Goal: Task Accomplishment & Management: Manage account settings

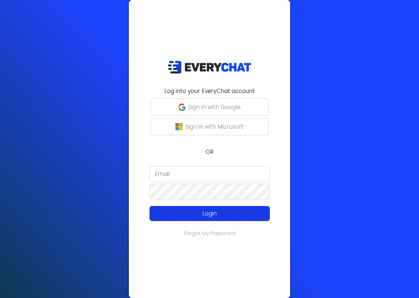
type input "[PERSON_NAME]"
click at [199, 218] on button "Login" at bounding box center [209, 213] width 120 height 15
click at [217, 214] on p "Login" at bounding box center [209, 213] width 96 height 9
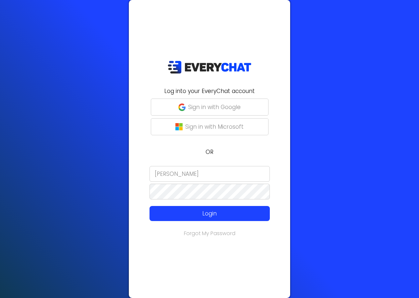
click at [194, 177] on input "[PERSON_NAME]" at bounding box center [209, 174] width 120 height 16
click at [194, 176] on input "[PERSON_NAME]" at bounding box center [209, 174] width 120 height 16
type input "Rachel@rynolawncare.com"
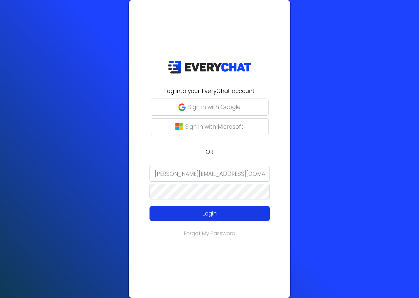
click at [194, 208] on button "Login" at bounding box center [209, 213] width 120 height 15
click at [194, 211] on p "Login" at bounding box center [209, 213] width 96 height 9
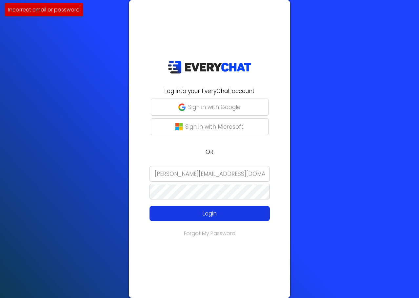
click at [194, 211] on p "Login" at bounding box center [209, 213] width 96 height 9
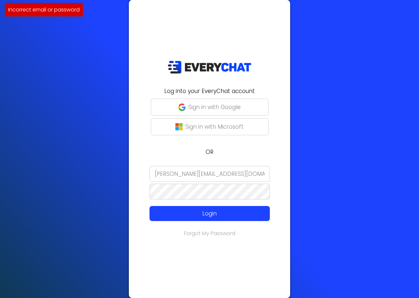
click at [351, 128] on div "Log into your EveryChat account Sign in with Google Sign in with Microsoft OR R…" at bounding box center [209, 149] width 419 height 298
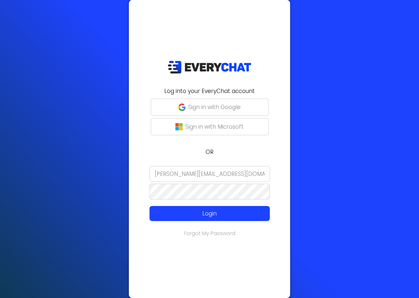
click at [213, 233] on link "Forgot My Password" at bounding box center [209, 234] width 51 height 8
type input "[PERSON_NAME]"
drag, startPoint x: 184, startPoint y: 173, endPoint x: 107, endPoint y: 175, distance: 77.0
click at [107, 175] on div "Log into your EveryChat account Sign in with Google Sign in with Microsoft OR […" at bounding box center [209, 149] width 419 height 298
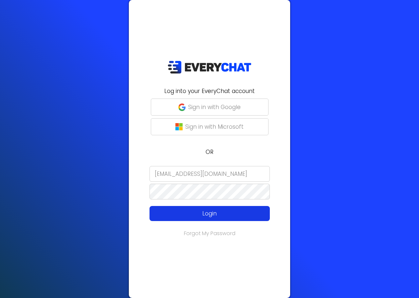
type input "[EMAIL_ADDRESS][DOMAIN_NAME]"
click at [168, 214] on p "Login" at bounding box center [209, 213] width 96 height 9
